Goal: Information Seeking & Learning: Understand process/instructions

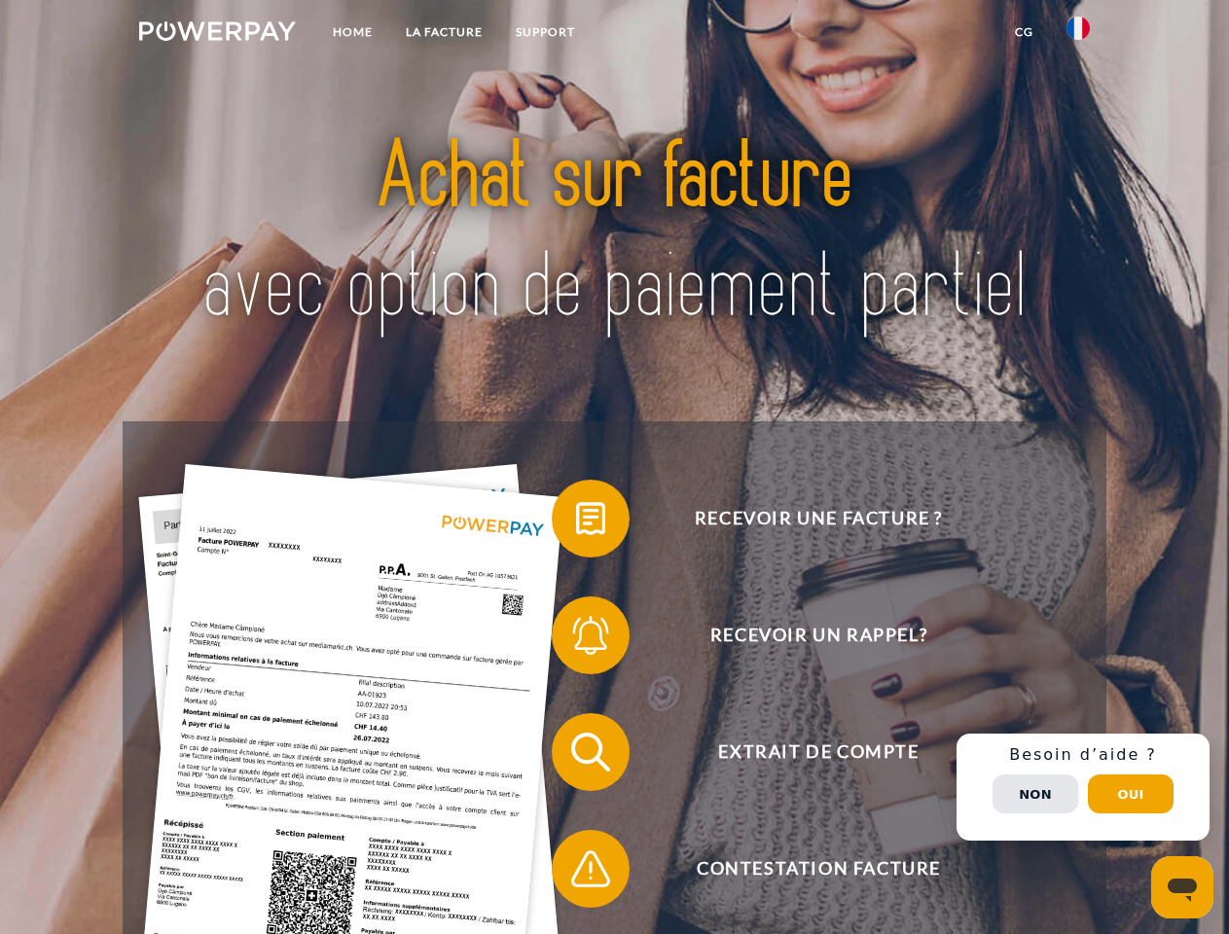
click at [217, 34] on img at bounding box center [217, 30] width 157 height 19
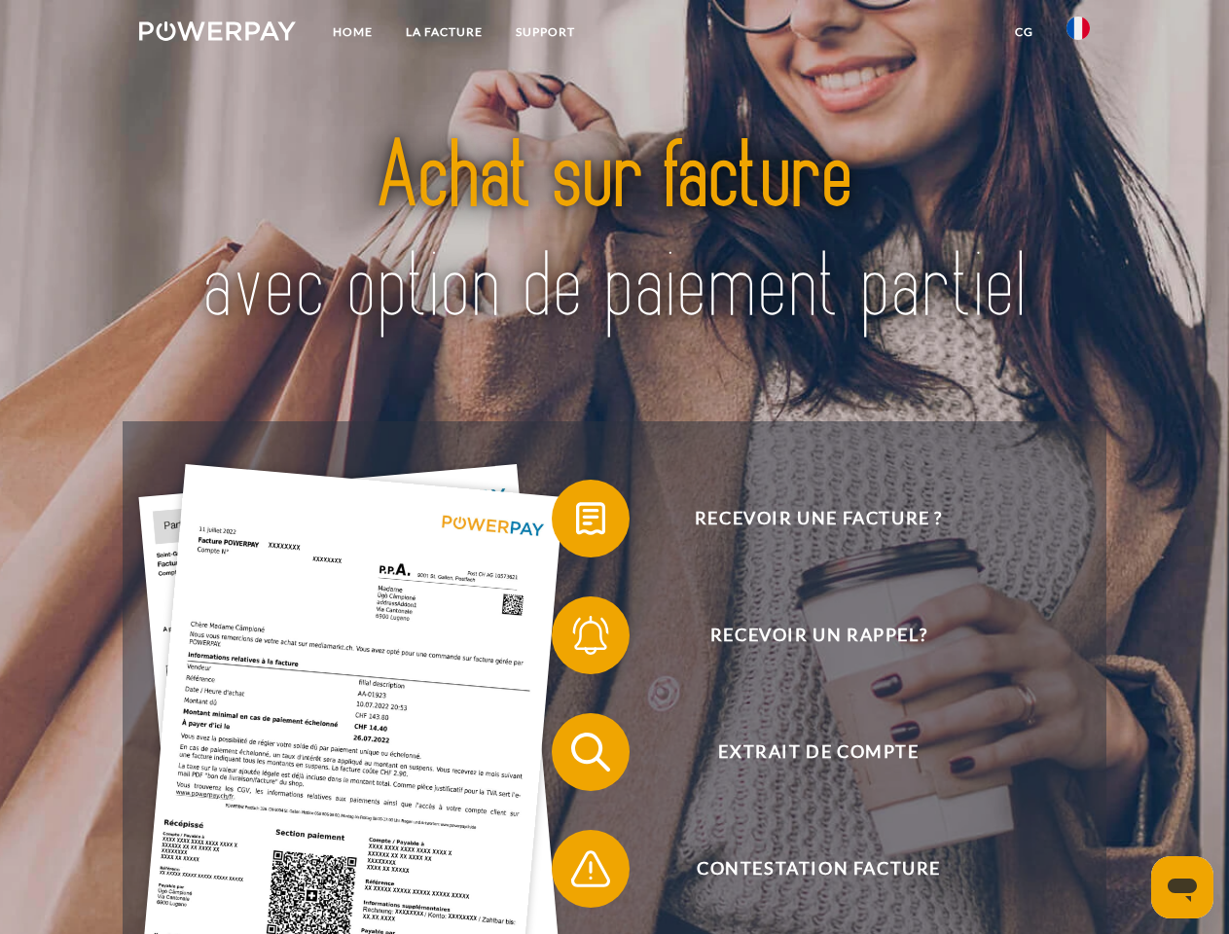
click at [1078, 34] on img at bounding box center [1077, 28] width 23 height 23
click at [1023, 32] on link "CG" at bounding box center [1024, 32] width 52 height 35
click at [576, 522] on span at bounding box center [561, 518] width 97 height 97
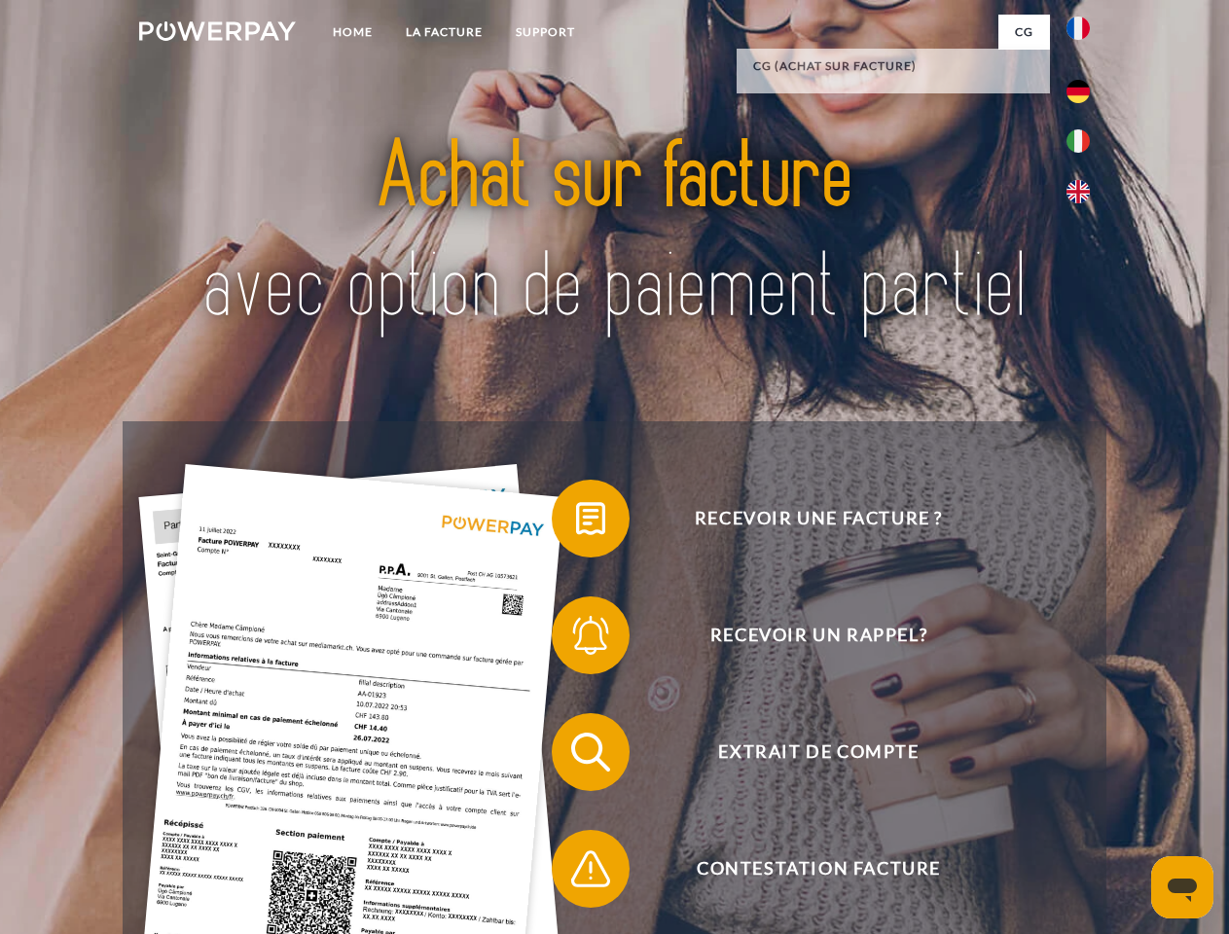
click at [576, 639] on span at bounding box center [561, 635] width 97 height 97
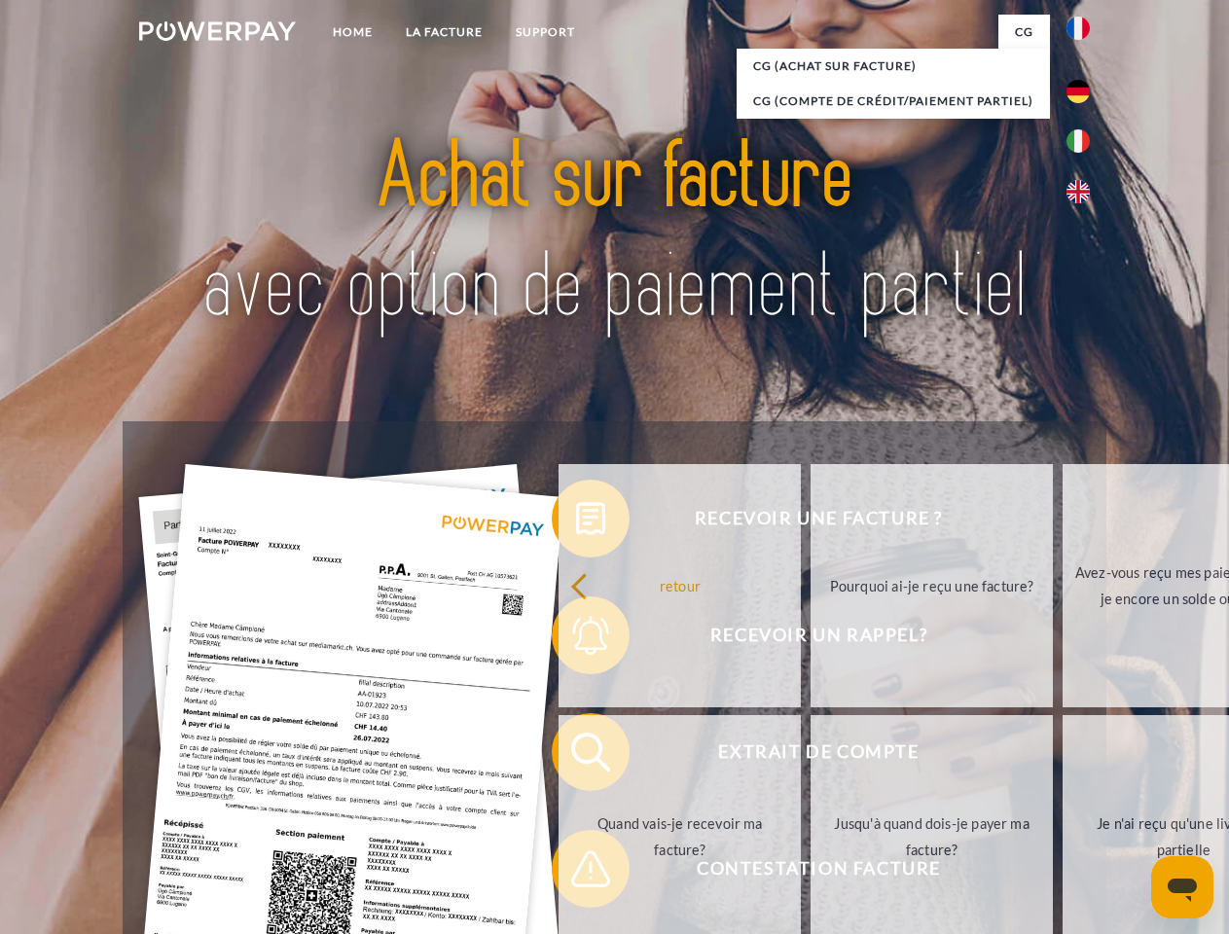
click at [810, 756] on link "Jusqu'à quand dois-je payer ma facture?" at bounding box center [931, 836] width 242 height 243
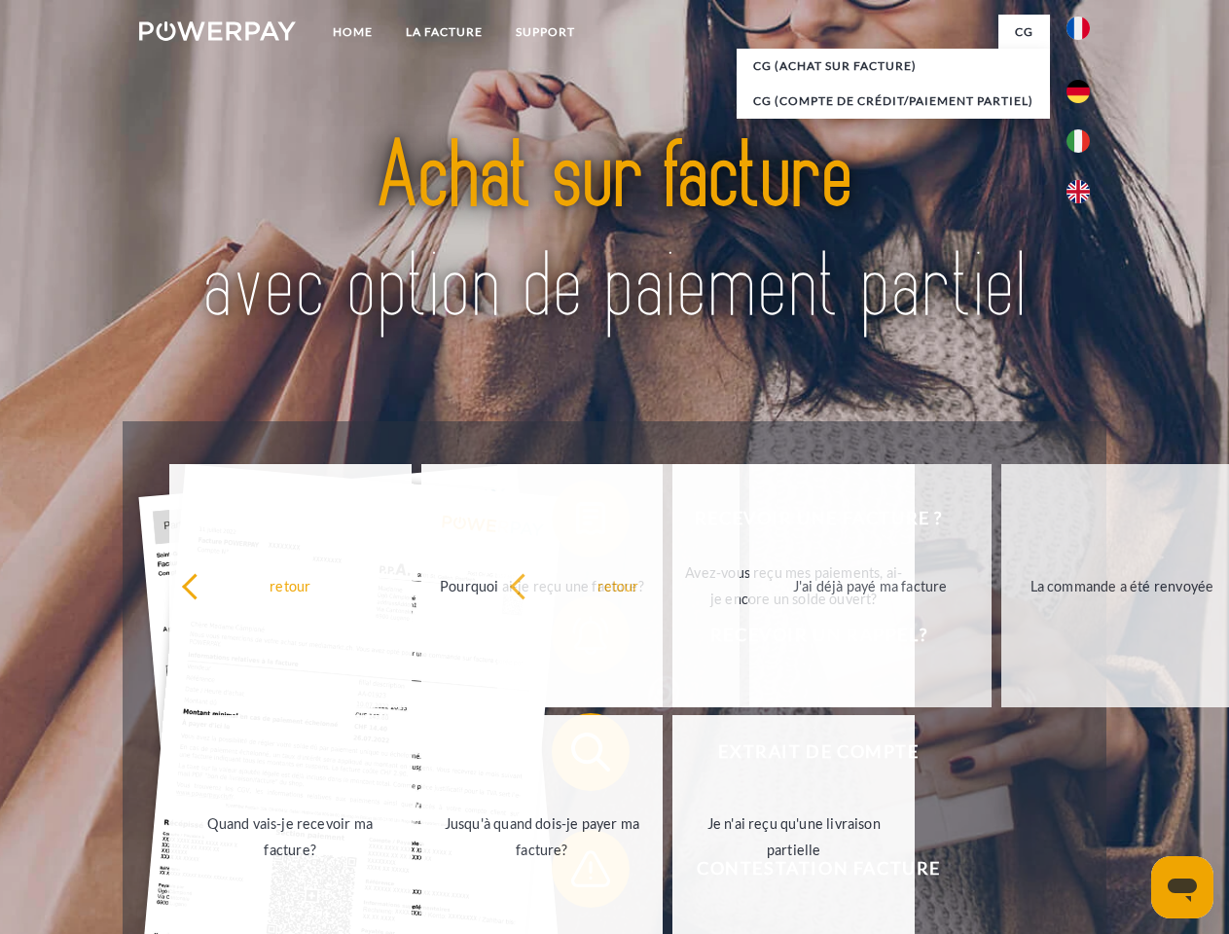
click at [576, 873] on span at bounding box center [561, 868] width 97 height 97
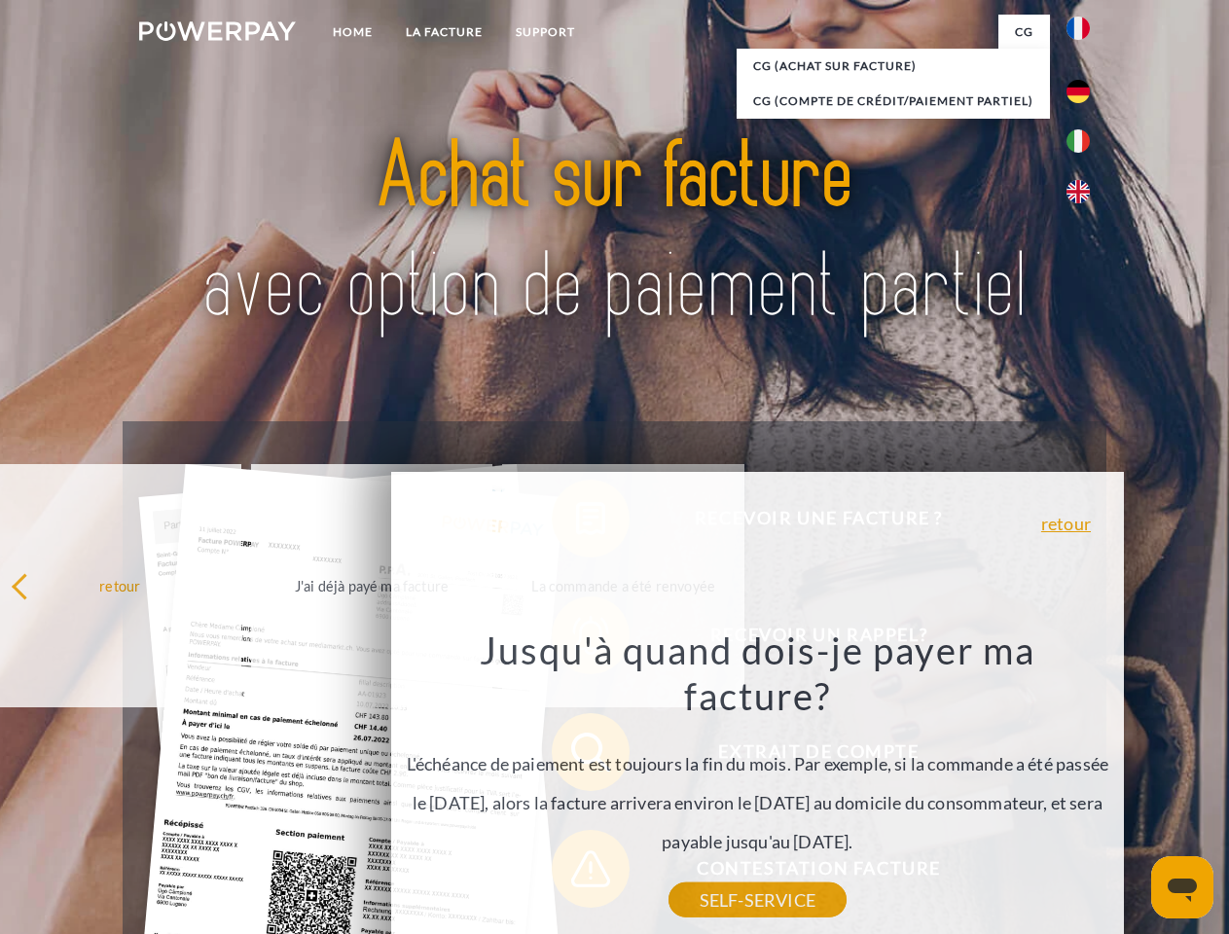
click at [1083, 787] on div "Recevoir une facture ? Recevoir un rappel? Extrait de compte retour" at bounding box center [614, 810] width 983 height 778
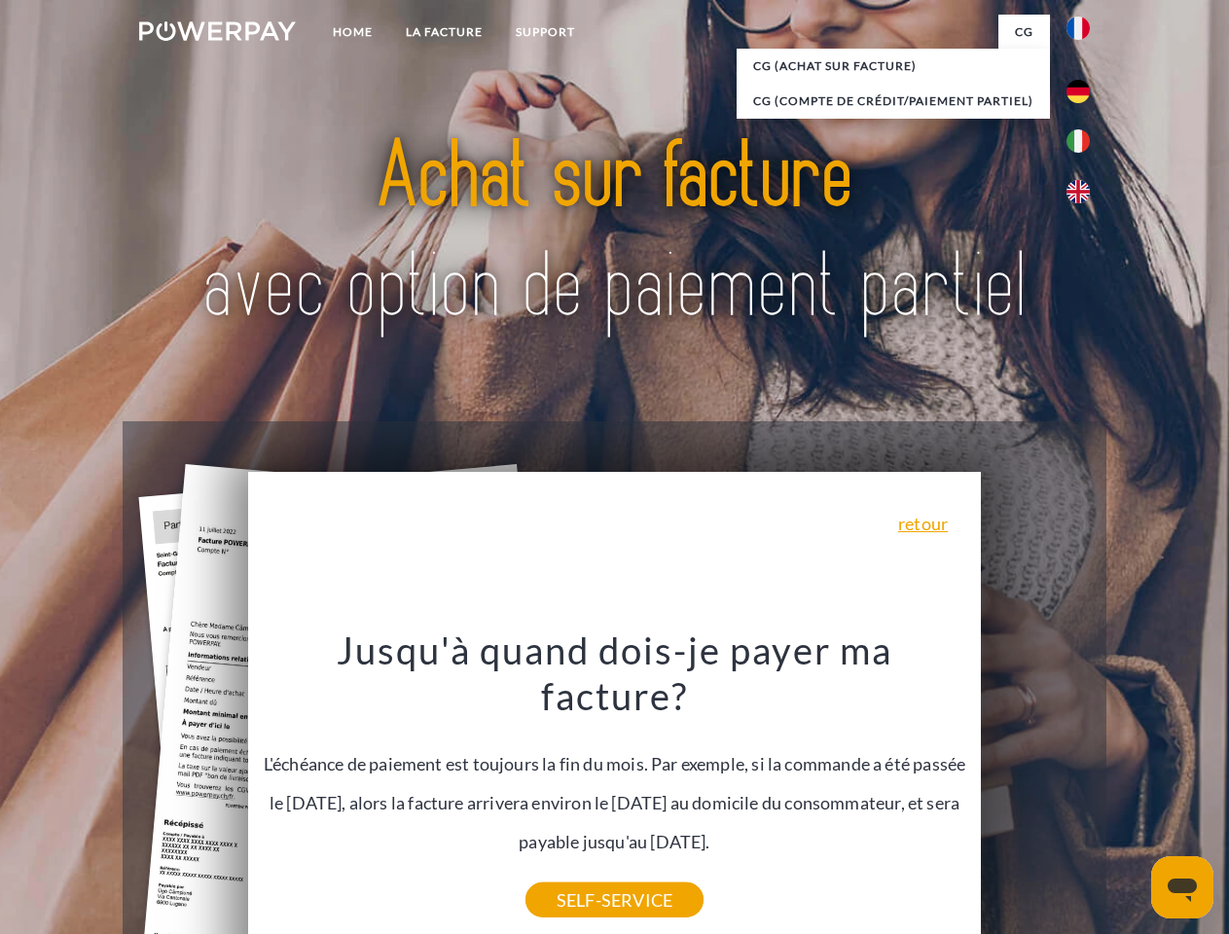
click at [1035, 791] on span "Extrait de compte" at bounding box center [818, 752] width 477 height 78
click at [1130, 794] on header "Home LA FACTURE Support" at bounding box center [614, 671] width 1229 height 1343
